Goal: Information Seeking & Learning: Learn about a topic

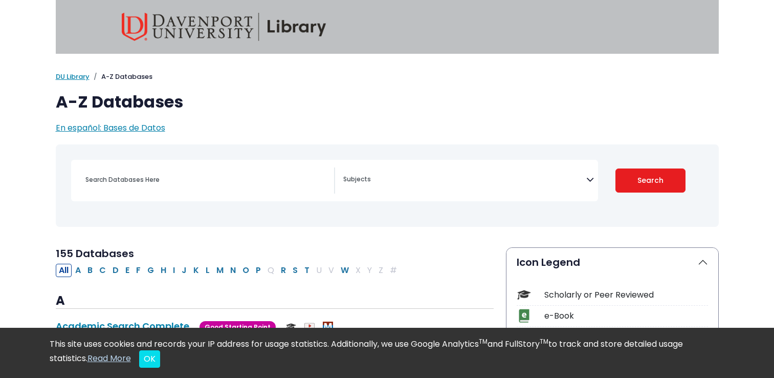
select select "Database Subject Filter"
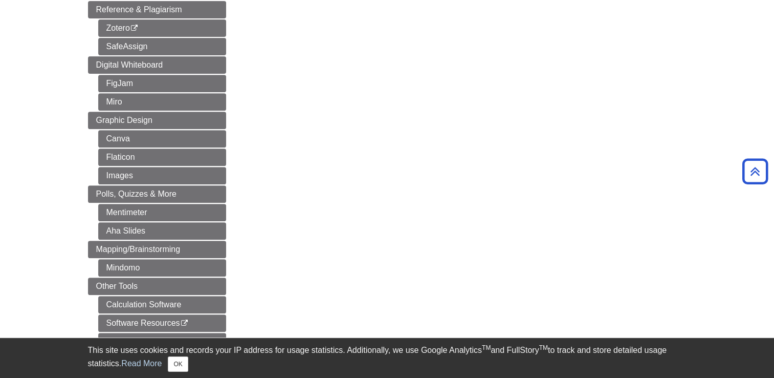
scroll to position [460, 0]
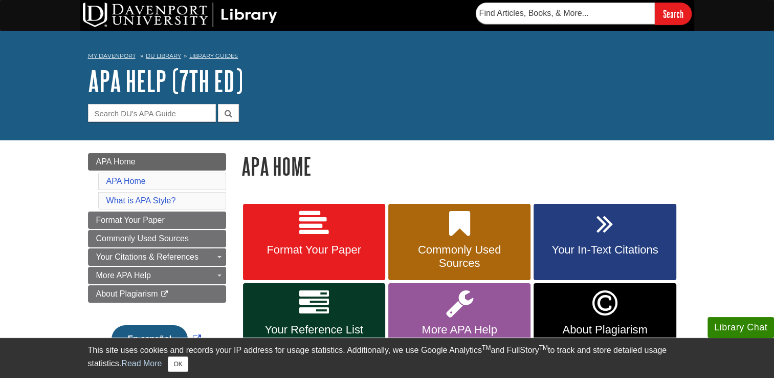
scroll to position [51, 0]
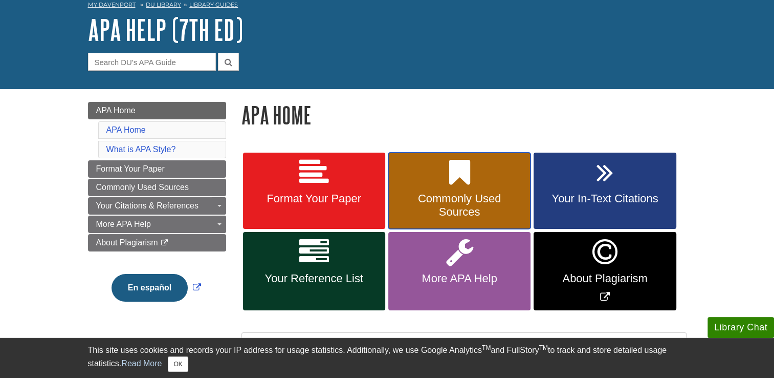
click at [463, 195] on span "Commonly Used Sources" at bounding box center [459, 205] width 127 height 27
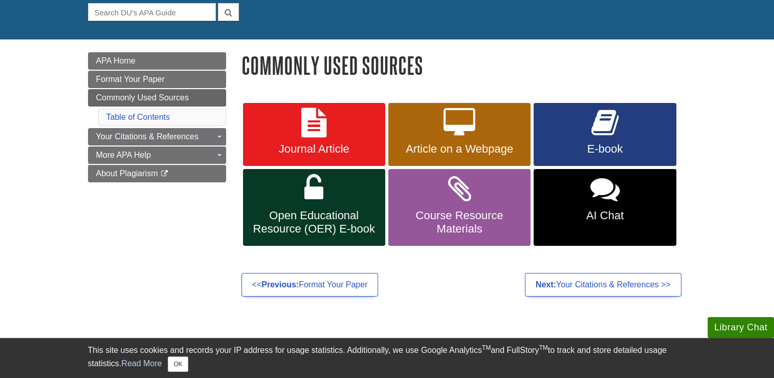
scroll to position [102, 0]
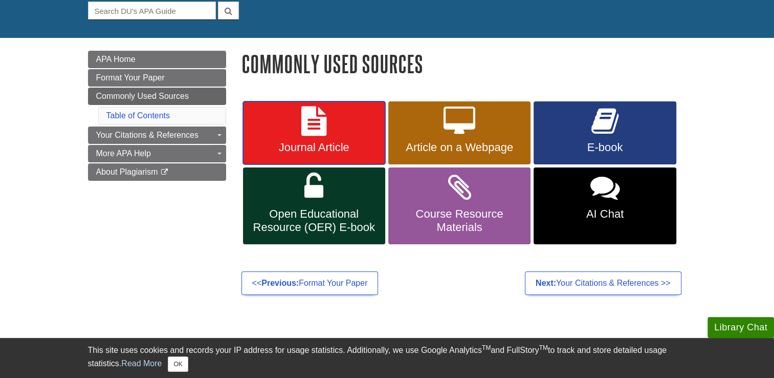
click at [329, 145] on span "Journal Article" at bounding box center [314, 147] width 127 height 13
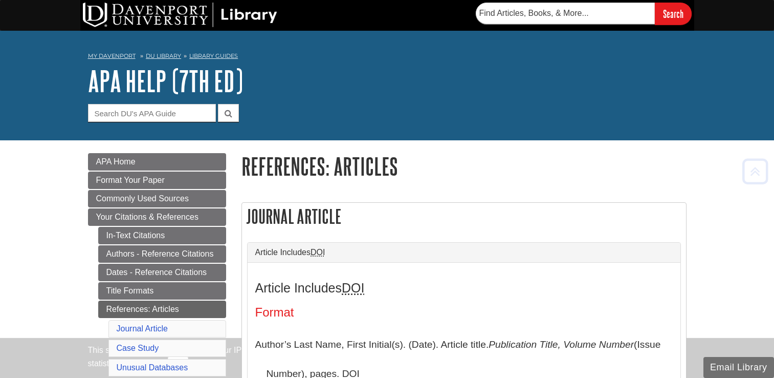
scroll to position [203, 0]
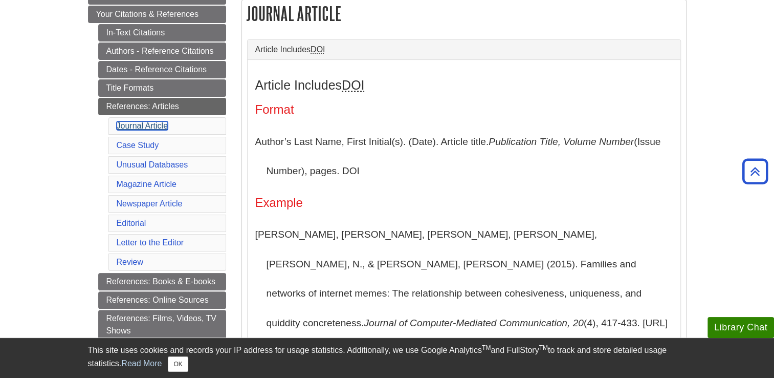
click at [163, 121] on link "Journal Article" at bounding box center [143, 125] width 52 height 9
click at [156, 126] on link "Journal Article" at bounding box center [143, 125] width 52 height 9
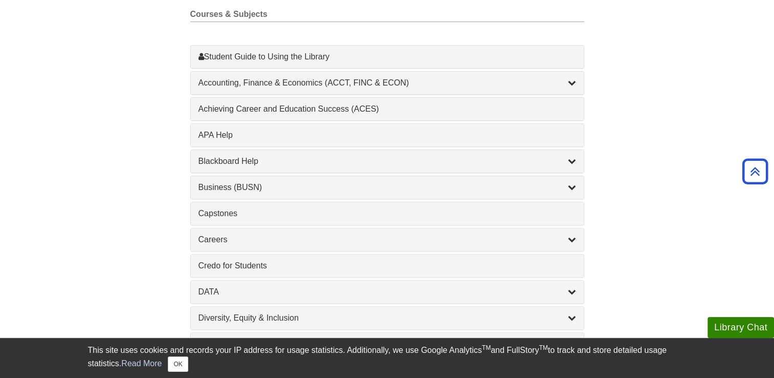
scroll to position [307, 0]
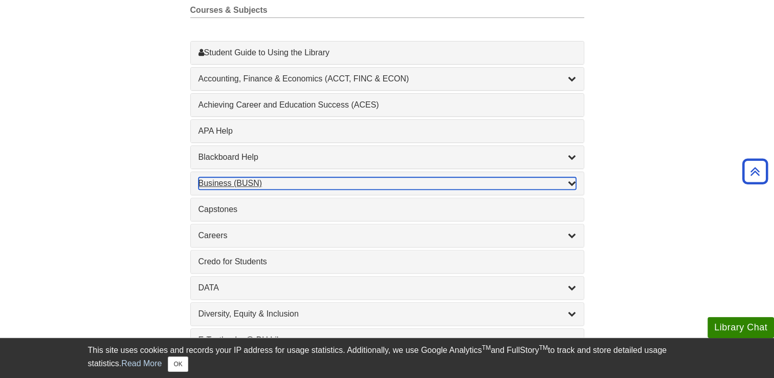
click at [573, 183] on icon "List of Subjects" at bounding box center [572, 183] width 8 height 8
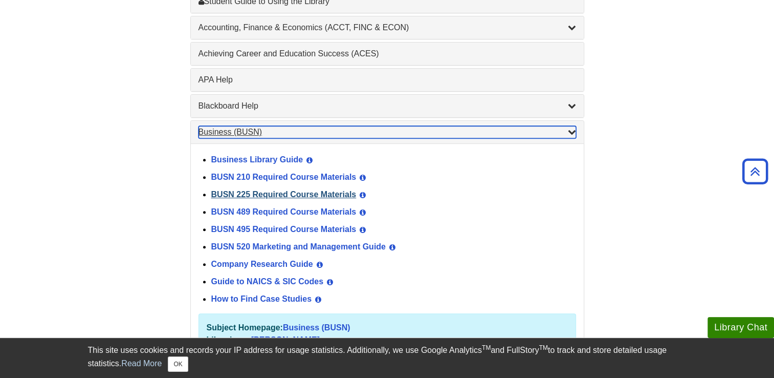
scroll to position [0, 0]
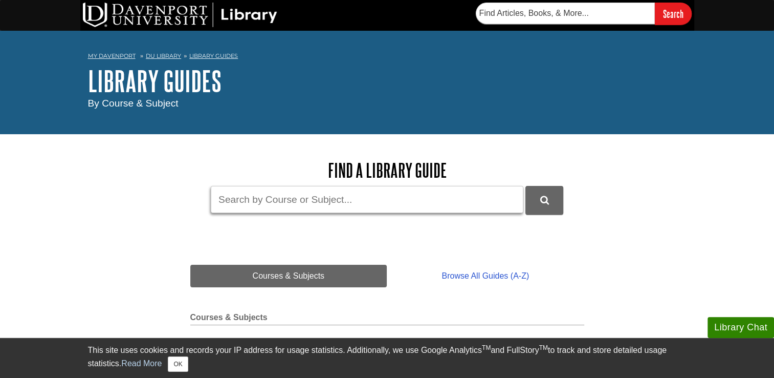
click at [319, 206] on input "Guide Search Terms" at bounding box center [367, 199] width 313 height 27
type input "Mintel report articles for business"
click at [525, 186] on button "DU Library Guides Search" at bounding box center [544, 200] width 38 height 28
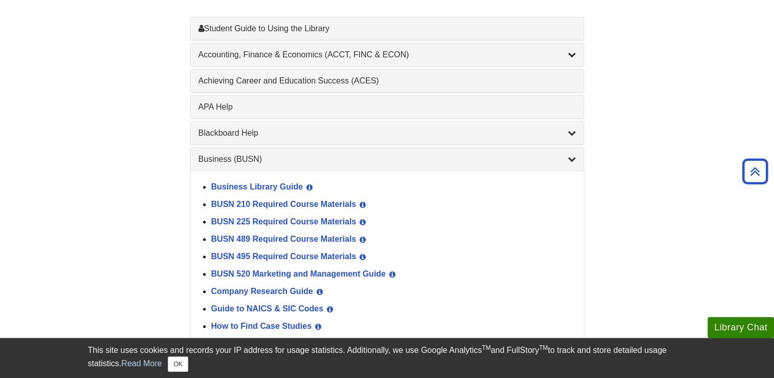
scroll to position [460, 0]
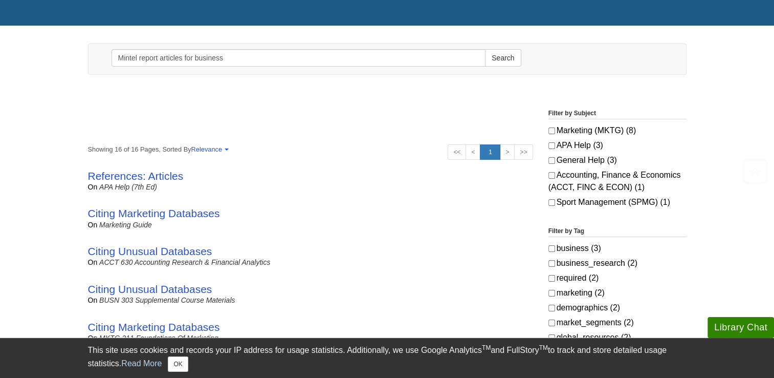
scroll to position [153, 0]
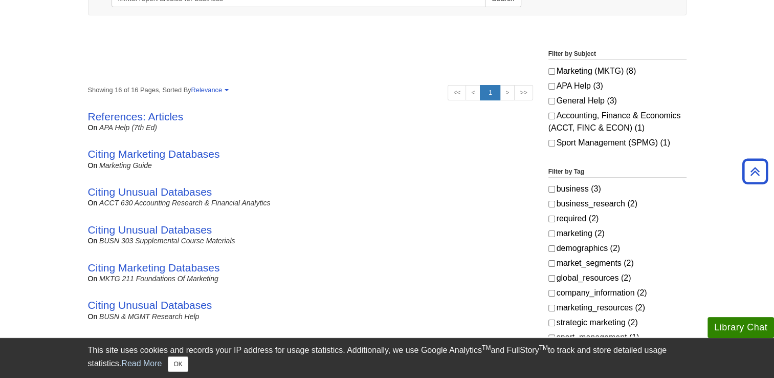
click at [584, 202] on label "business_research (2)" at bounding box center [617, 203] width 138 height 12
click at [555, 202] on input "business_research (2)" at bounding box center [551, 204] width 7 height 7
checkbox input "true"
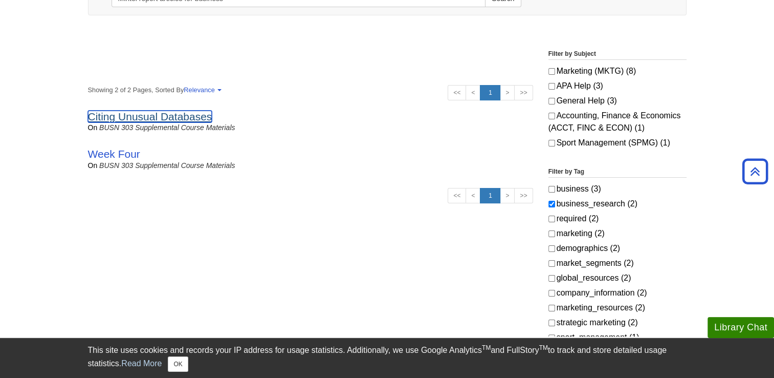
click at [149, 117] on link "Citing Unusual Databases" at bounding box center [150, 117] width 124 height 12
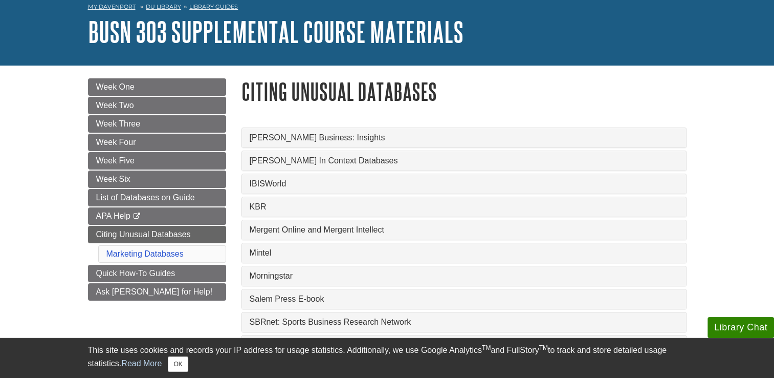
scroll to position [51, 0]
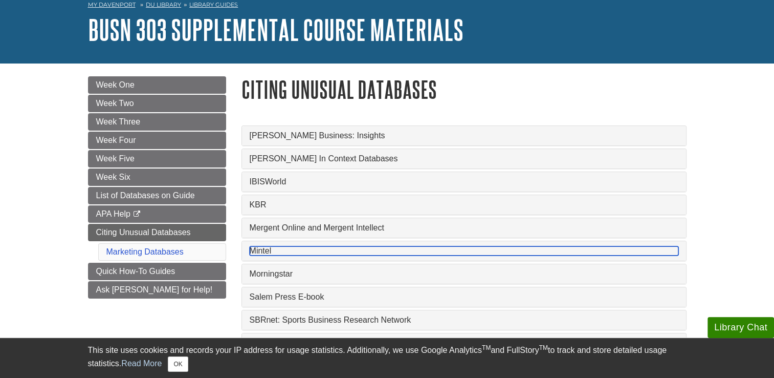
click at [251, 249] on link "Mintel" at bounding box center [464, 250] width 429 height 9
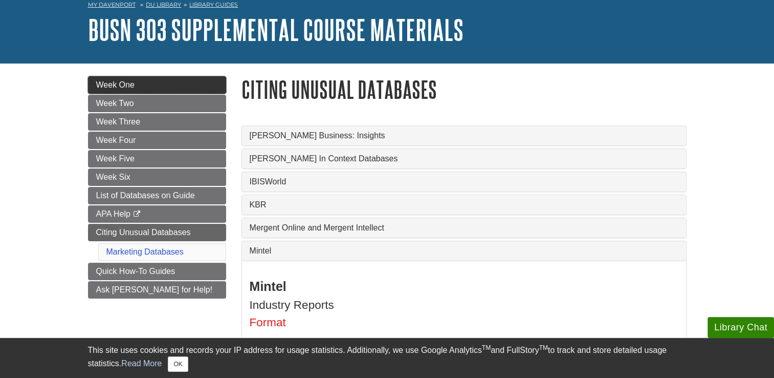
click at [117, 83] on span "Week One" at bounding box center [115, 84] width 38 height 9
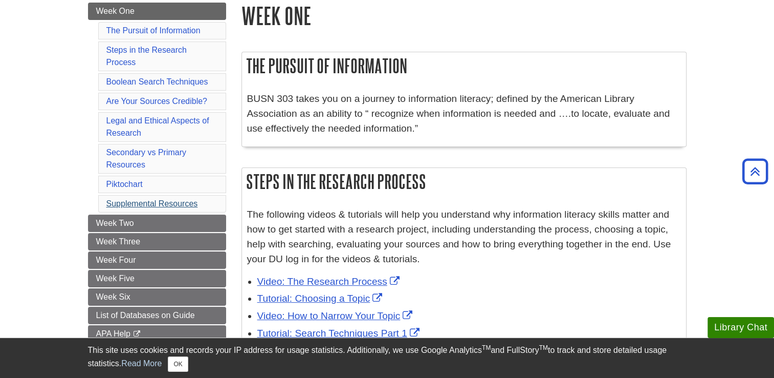
scroll to position [102, 0]
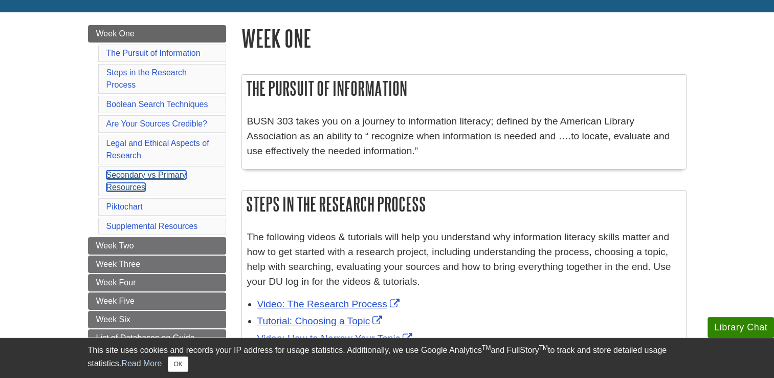
click at [127, 177] on link "Secondary vs Primary Resources" at bounding box center [146, 180] width 80 height 21
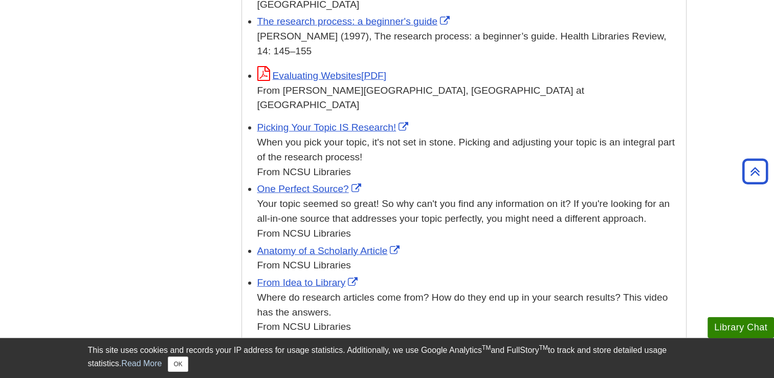
scroll to position [2569, 0]
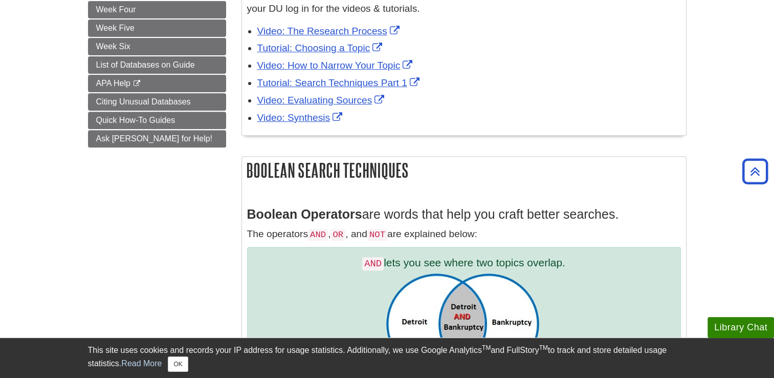
scroll to position [358, 0]
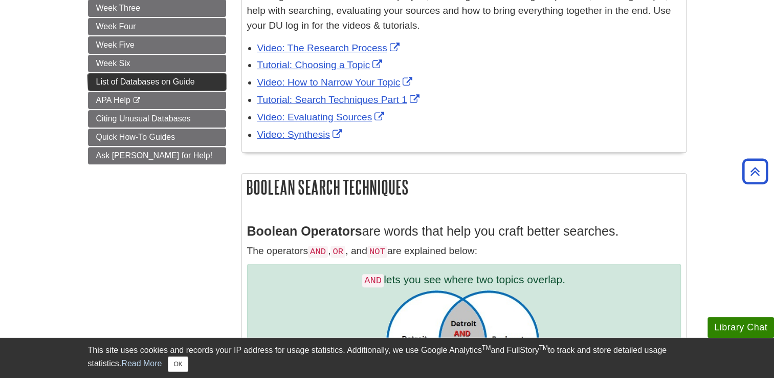
click at [160, 78] on span "List of Databases on Guide" at bounding box center [145, 81] width 99 height 9
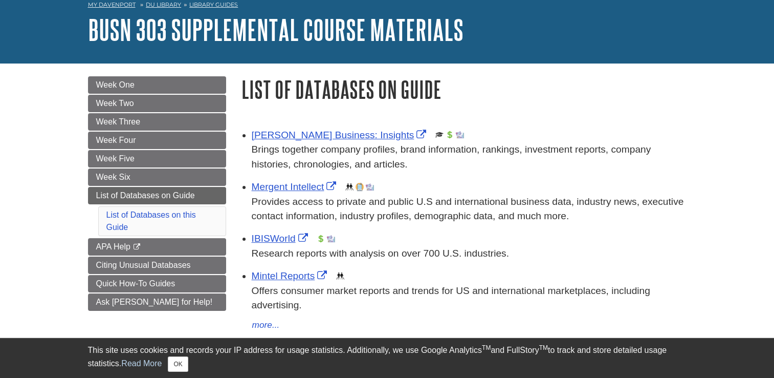
scroll to position [153, 0]
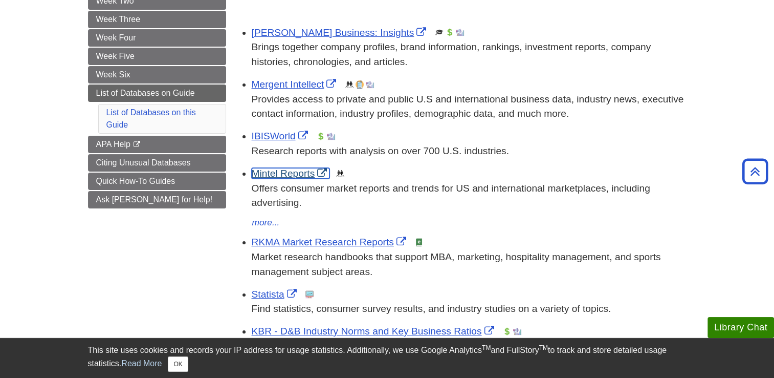
click at [325, 175] on link "Mintel Reports" at bounding box center [291, 173] width 78 height 11
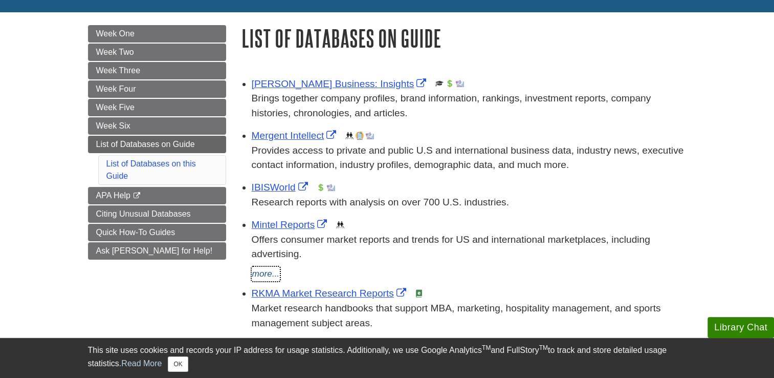
click at [256, 274] on button "more..." at bounding box center [266, 274] width 29 height 14
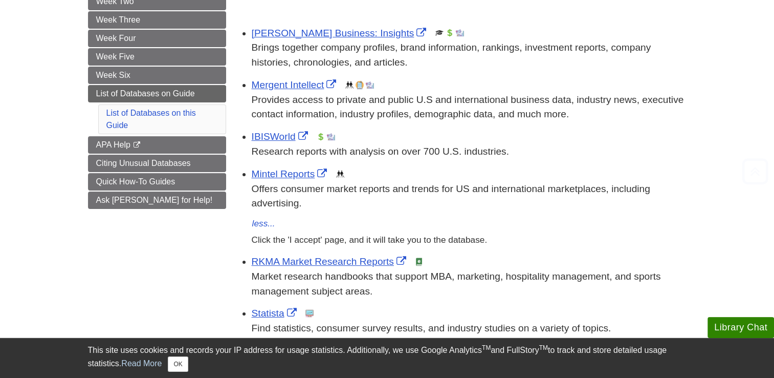
scroll to position [153, 0]
click at [277, 176] on link "Mintel Reports" at bounding box center [291, 173] width 78 height 11
